Goal: Transaction & Acquisition: Purchase product/service

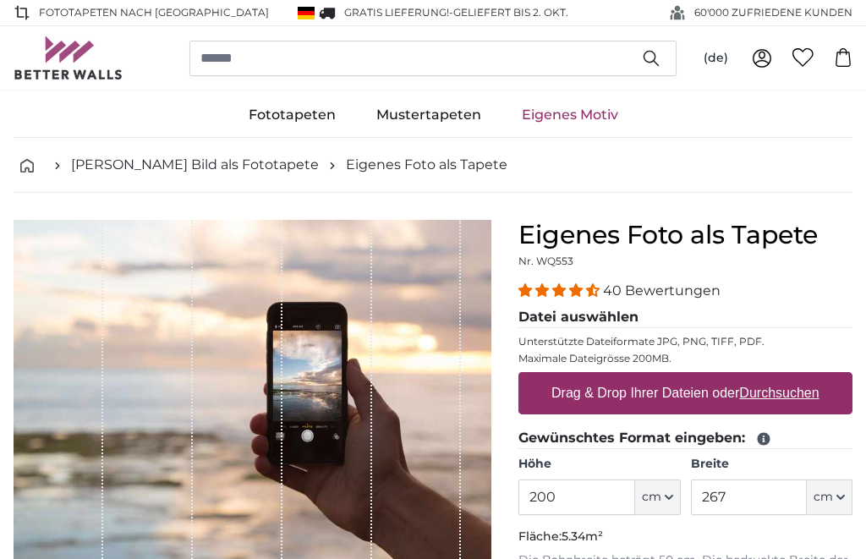
click at [780, 390] on u "Durchsuchen" at bounding box center [779, 392] width 79 height 14
click at [780, 377] on input "Drag & Drop Ihrer Dateien oder Durchsuchen" at bounding box center [685, 374] width 334 height 5
type input "**********"
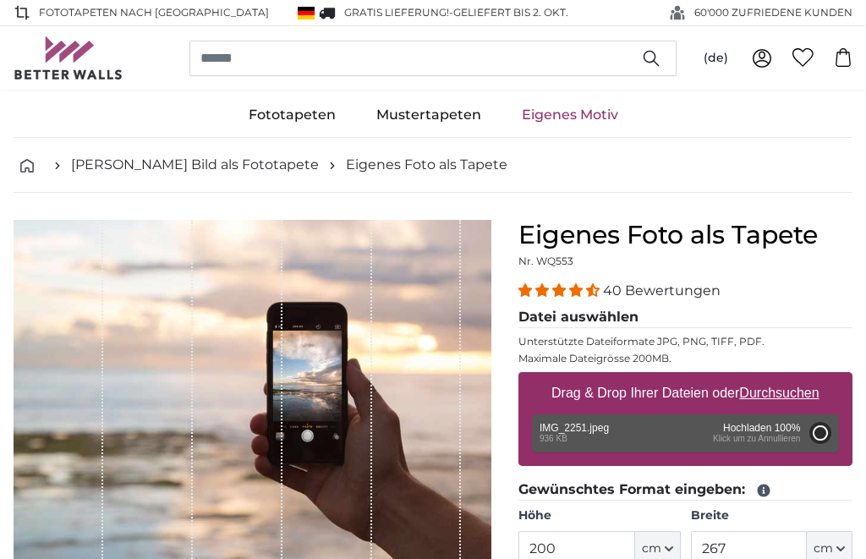
type input "82"
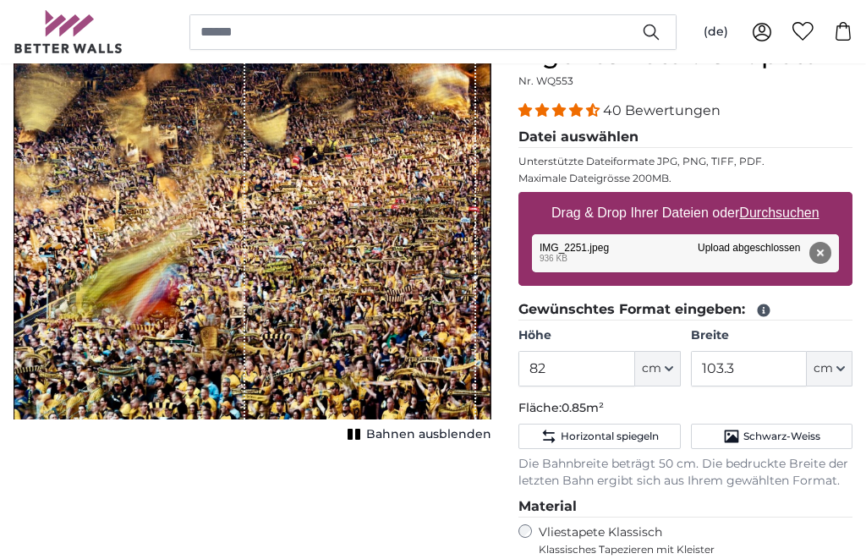
scroll to position [180, 0]
click at [837, 362] on button "cm" at bounding box center [829, 369] width 46 height 36
click at [841, 369] on icon "button" at bounding box center [840, 368] width 7 height 3
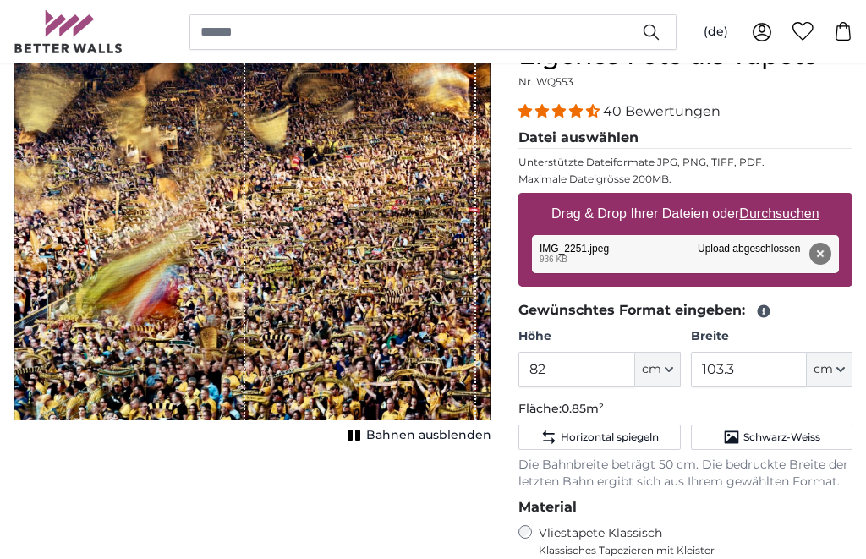
scroll to position [178, 0]
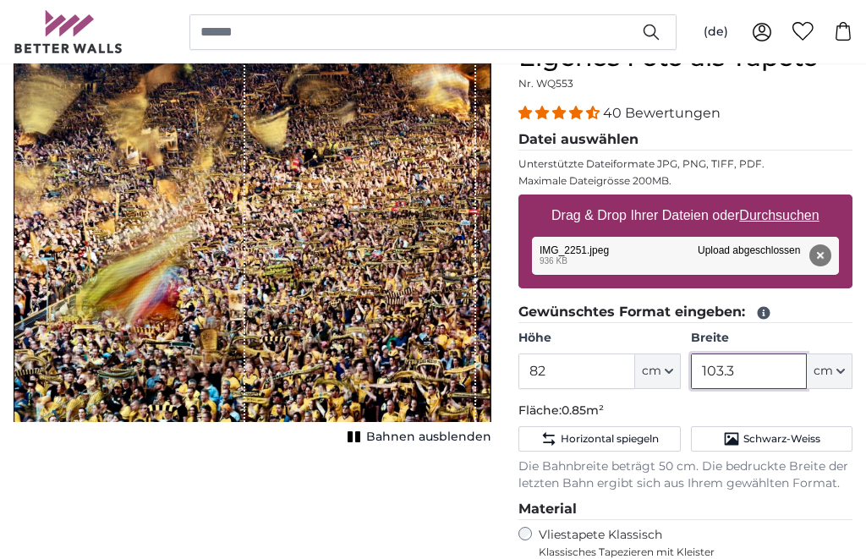
click at [756, 369] on input "103.3" at bounding box center [749, 371] width 116 height 36
type input "1"
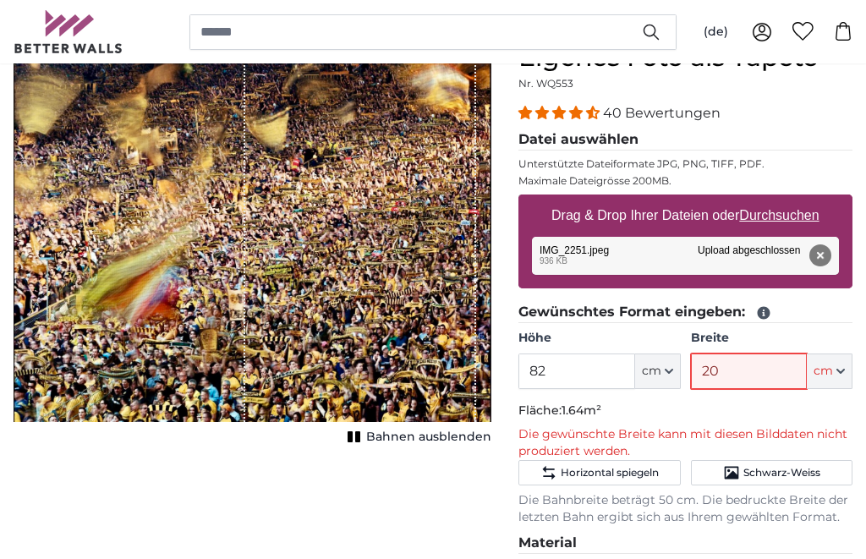
type input "2"
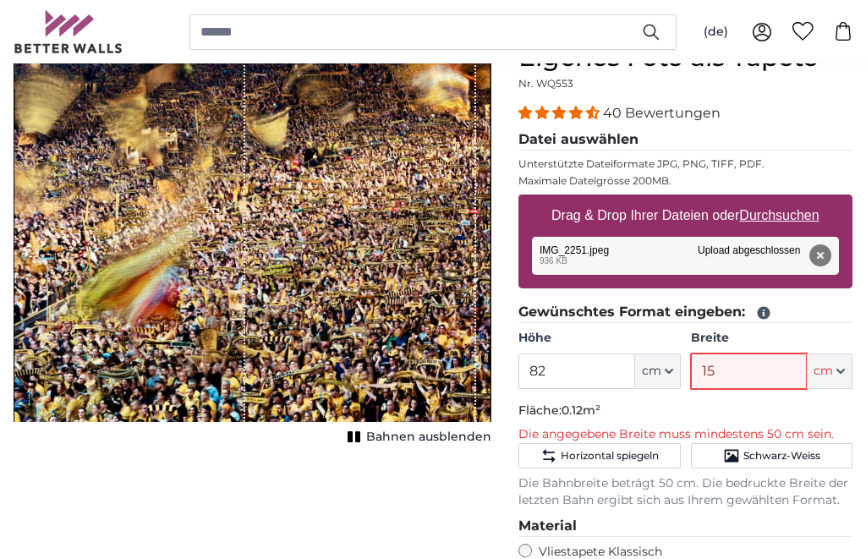
type input "150"
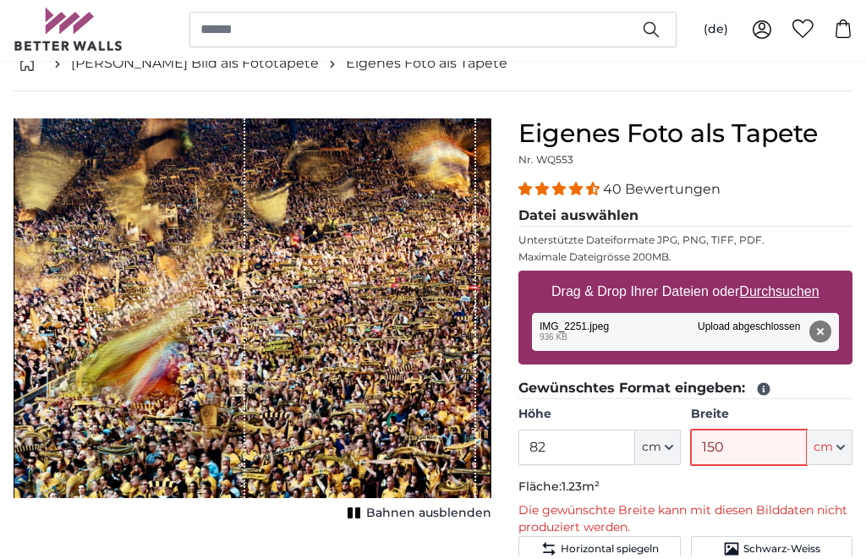
scroll to position [87, 0]
